Goal: Information Seeking & Learning: Learn about a topic

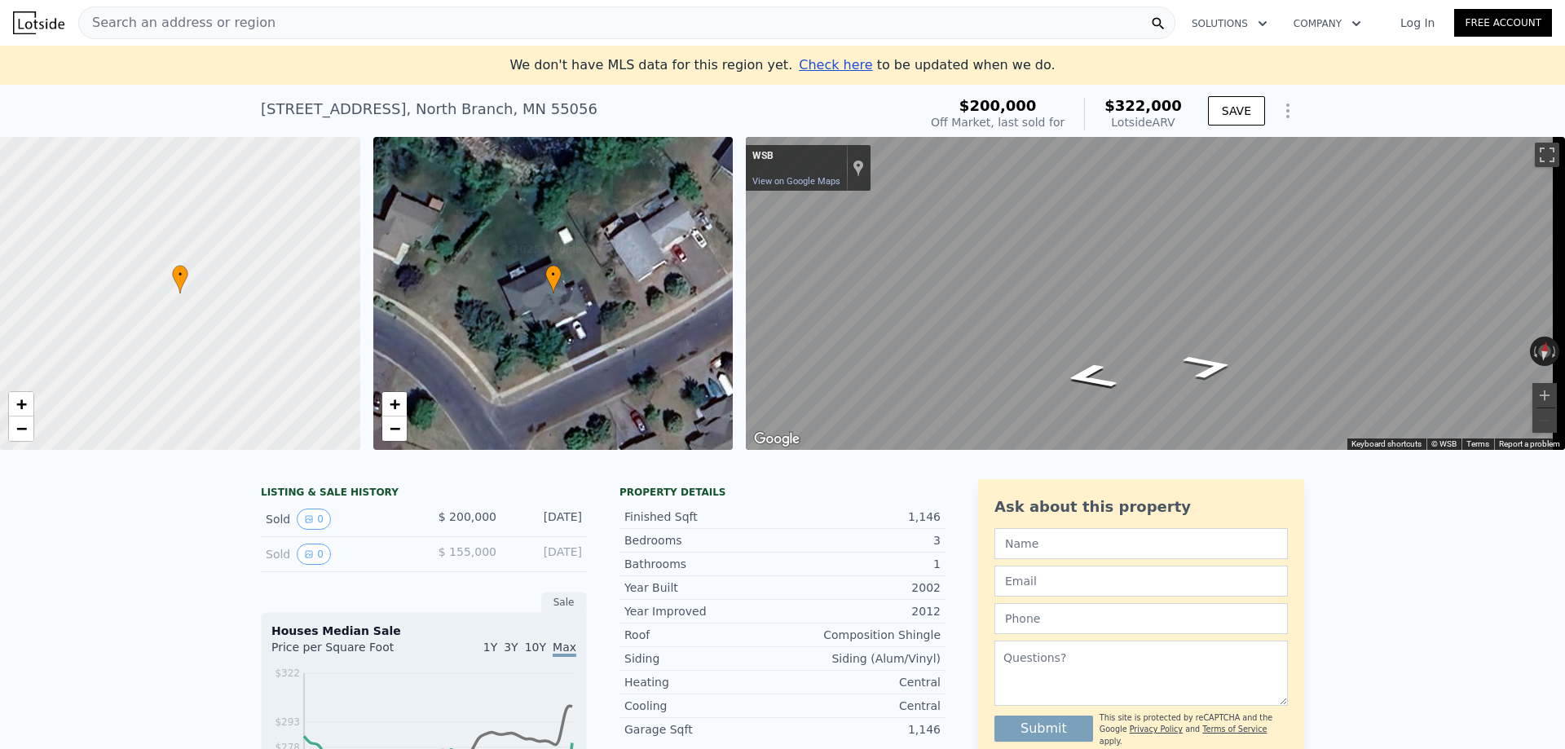
click at [673, 355] on div "• + − • + − ← Move left → Move right ↑ Move up ↓ Move down + Zoom in - Zoom out…" at bounding box center [782, 293] width 1565 height 313
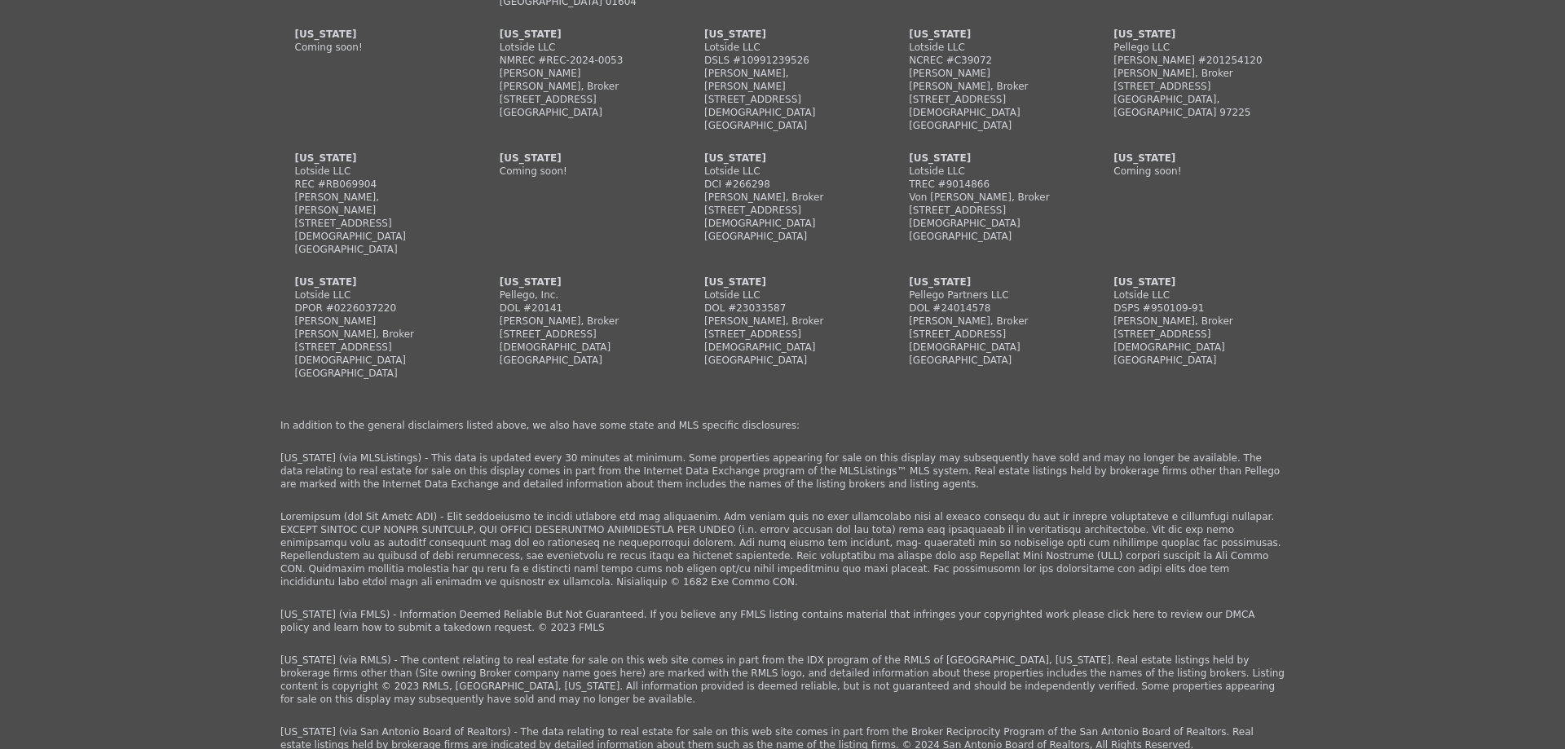
scroll to position [3852, 0]
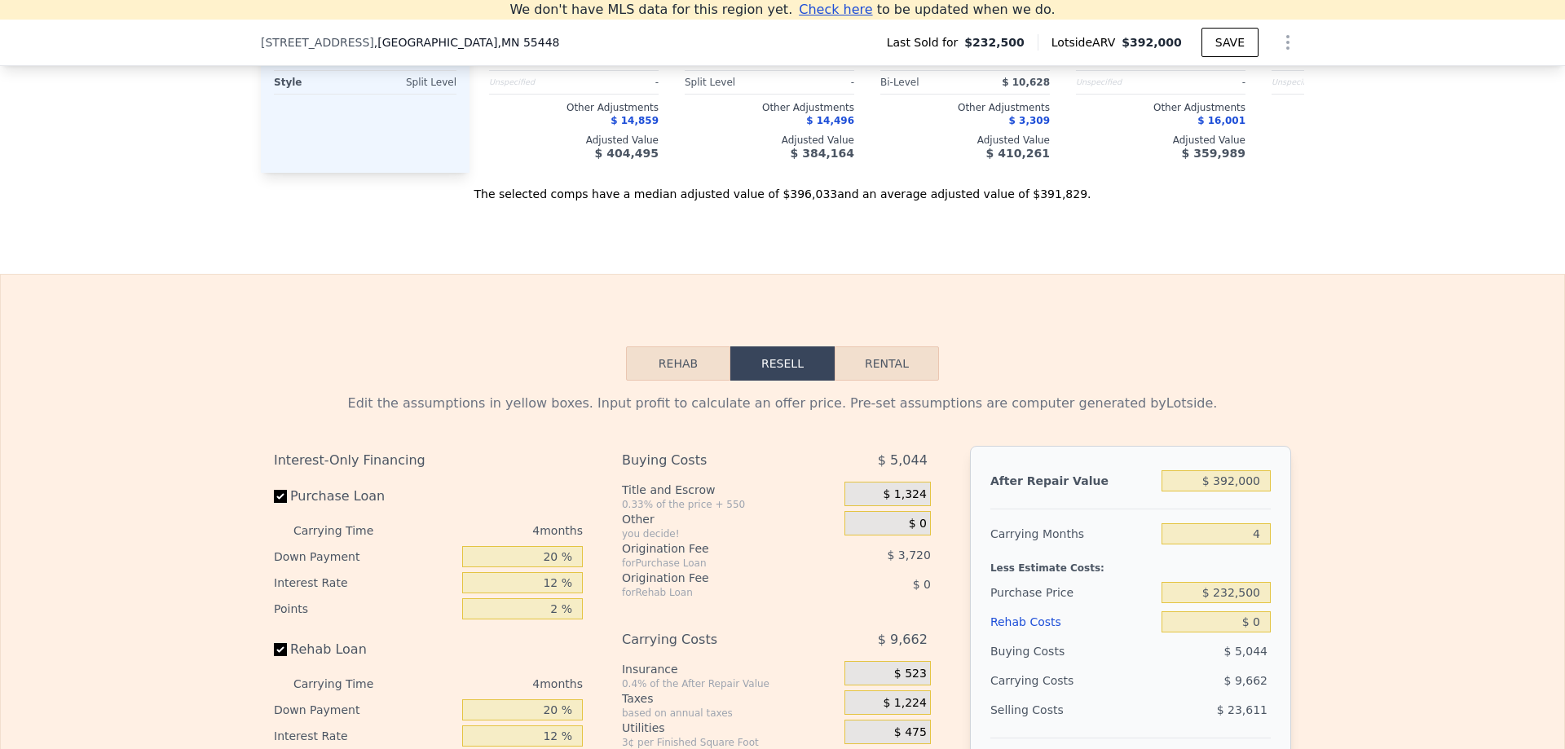
scroll to position [2060, 0]
click at [660, 382] on button "Rehab" at bounding box center [678, 364] width 104 height 34
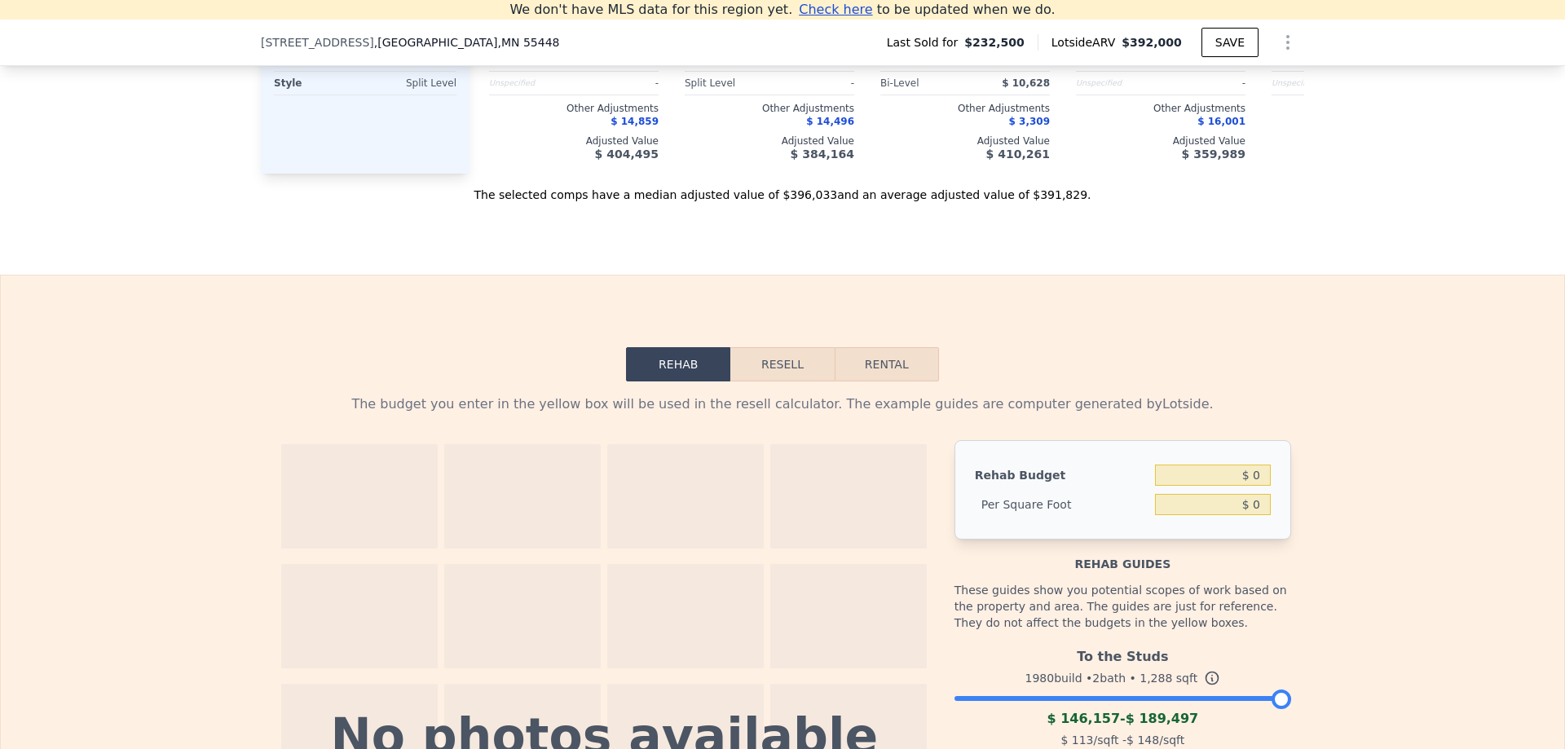
click at [854, 382] on button "Rental" at bounding box center [887, 364] width 104 height 34
select select "30"
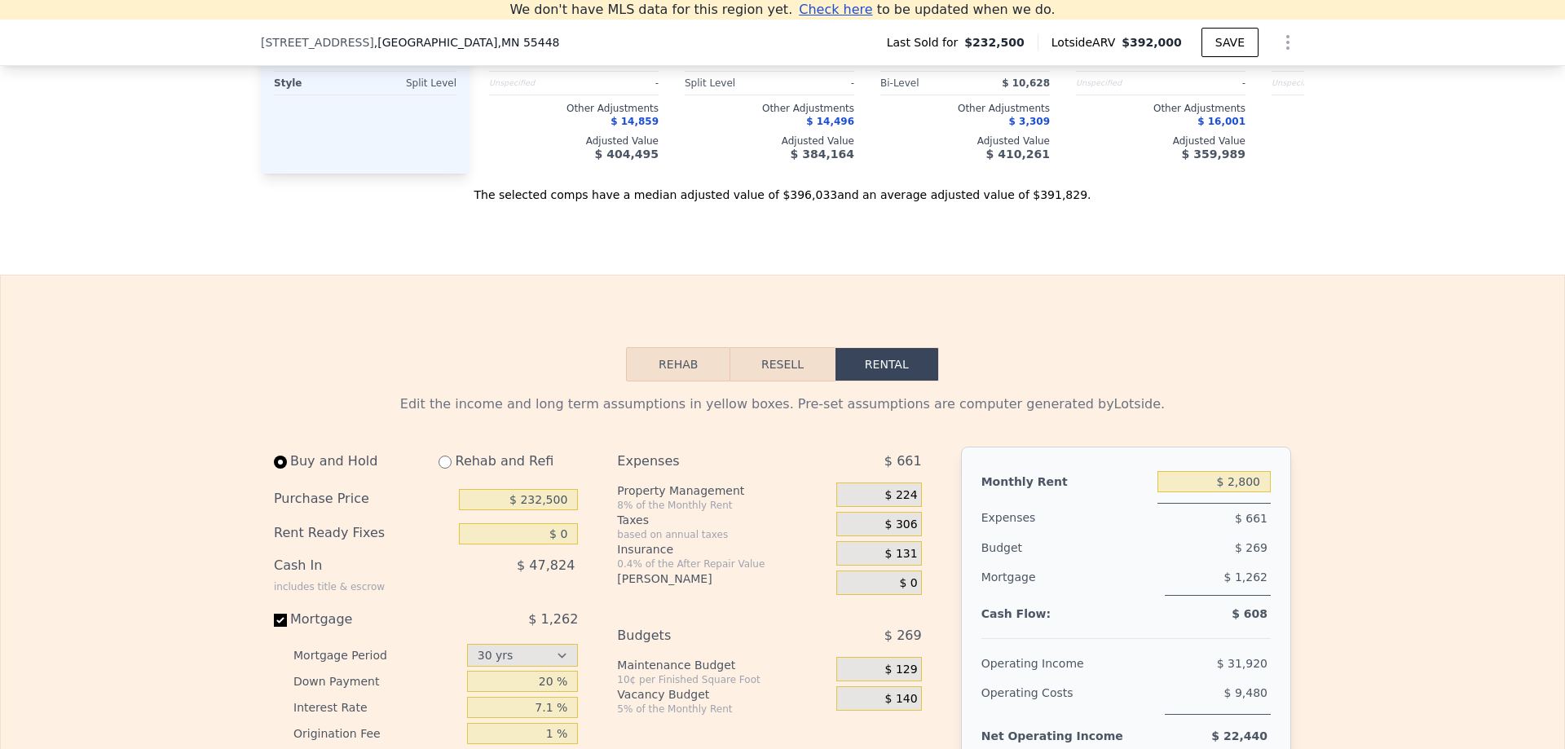
click at [799, 382] on button "Resell" at bounding box center [783, 364] width 104 height 34
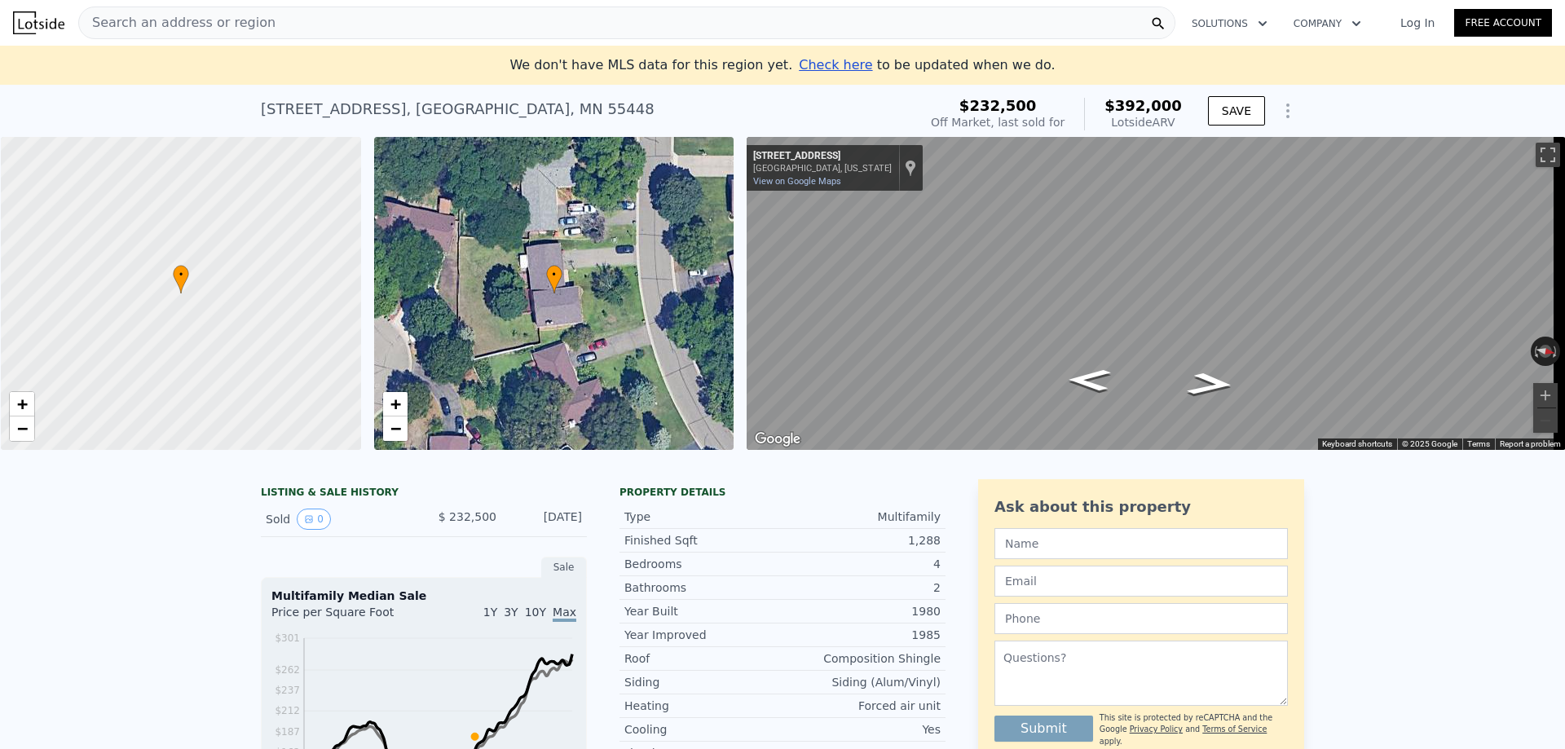
scroll to position [0, 7]
